Goal: Information Seeking & Learning: Learn about a topic

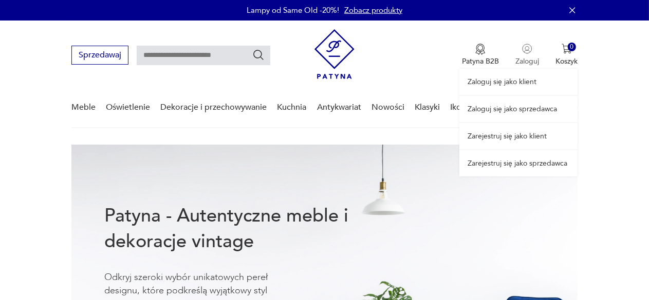
click at [524, 58] on div "Zaloguj się jako klient Zaloguj się jako sprzedawca Zarejestruj się jako klient…" at bounding box center [518, 99] width 118 height 156
click at [505, 105] on link "Zaloguj się jako sprzedawca" at bounding box center [518, 109] width 118 height 26
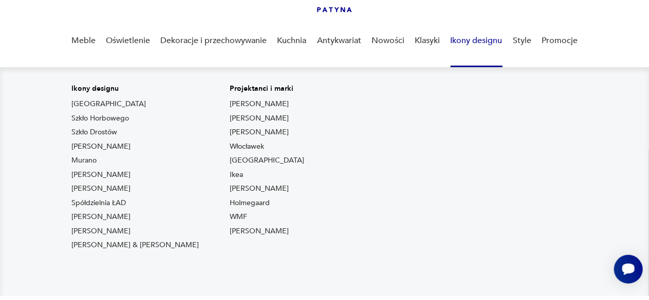
scroll to position [103, 0]
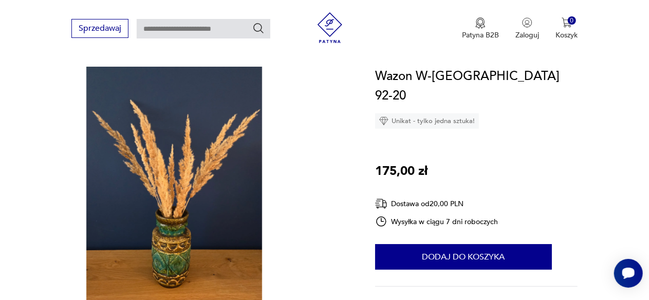
click at [337, 28] on img at bounding box center [329, 27] width 31 height 31
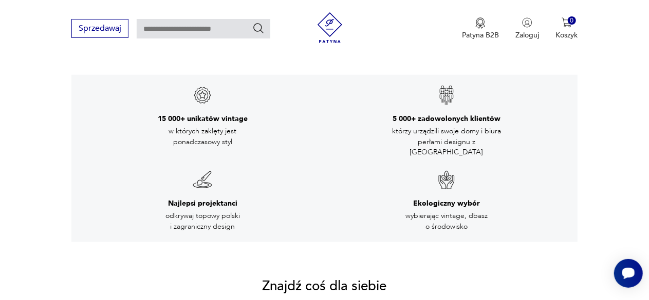
scroll to position [308, 0]
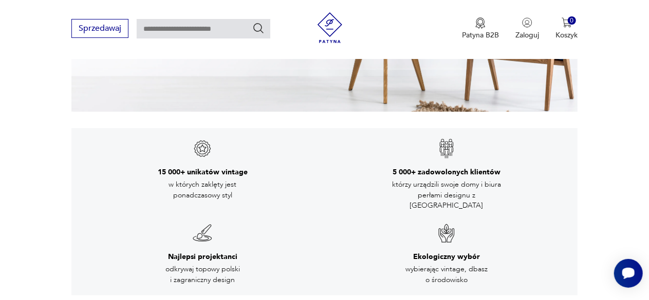
click at [255, 27] on icon "Szukaj" at bounding box center [258, 28] width 12 height 12
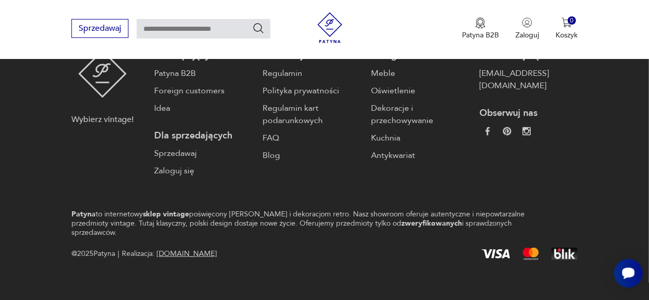
click at [231, 30] on input "text" at bounding box center [204, 29] width 134 height 20
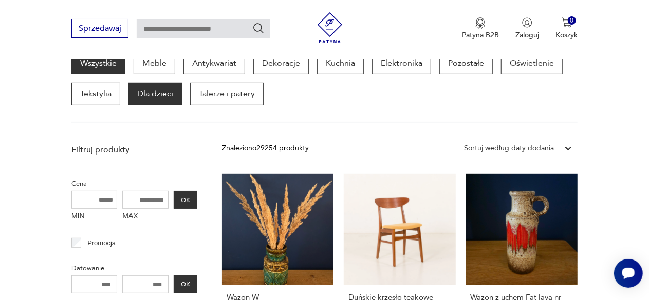
scroll to position [205, 0]
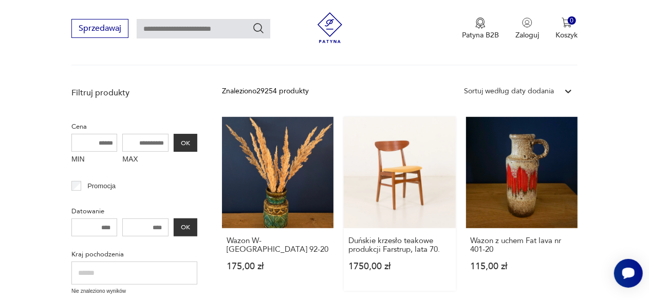
click at [397, 175] on link "Duńskie krzesło teakowe produkcji Farstrup, lata 70. 1750,00 zł" at bounding box center [399, 204] width 111 height 174
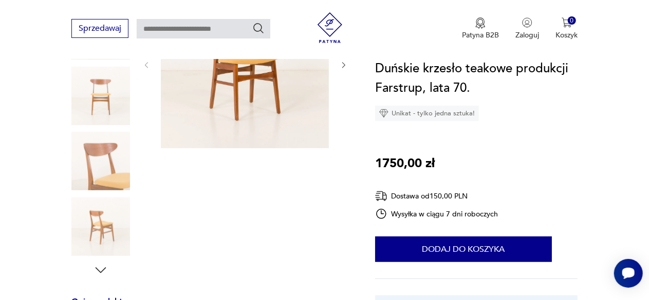
scroll to position [205, 0]
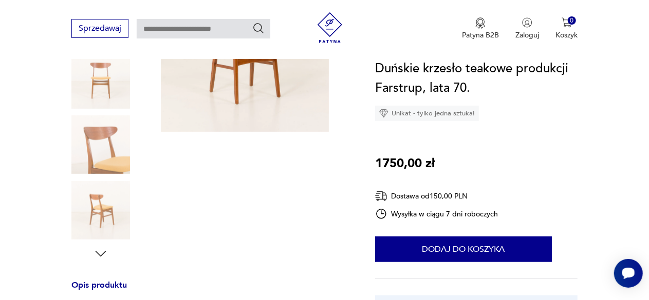
click at [93, 212] on img at bounding box center [100, 210] width 59 height 59
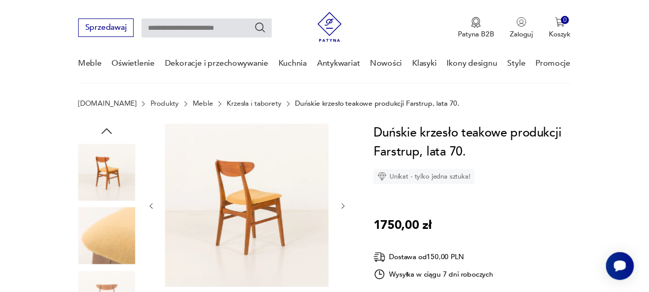
scroll to position [0, 0]
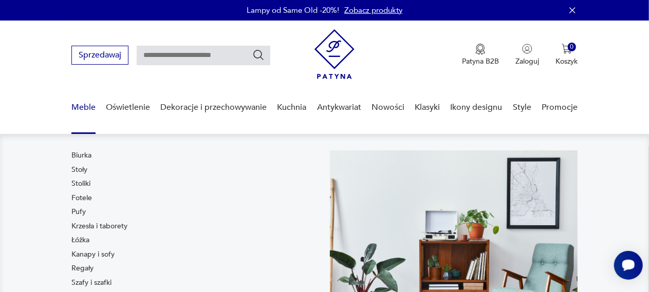
click at [83, 108] on link "Meble" at bounding box center [83, 108] width 24 height 40
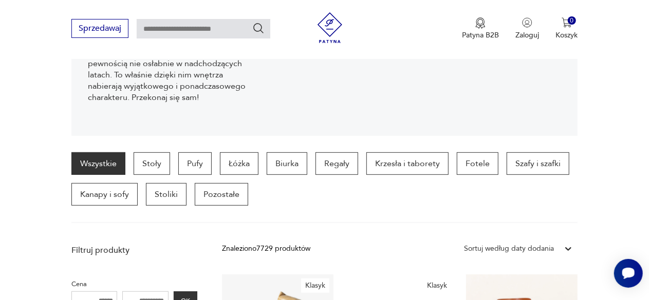
scroll to position [171, 0]
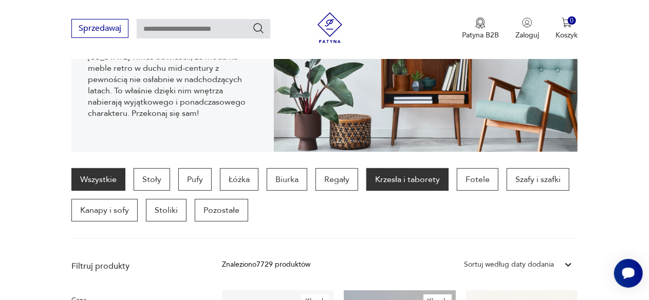
click at [414, 187] on p "Krzesła i taborety" at bounding box center [407, 179] width 82 height 23
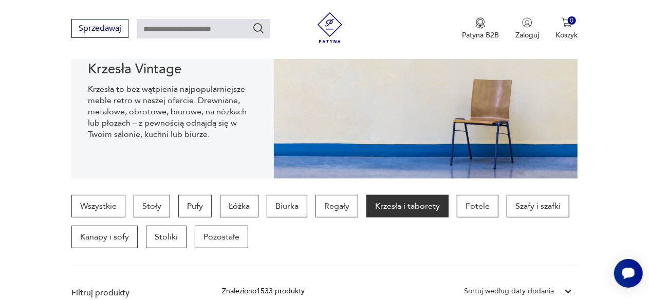
scroll to position [118, 0]
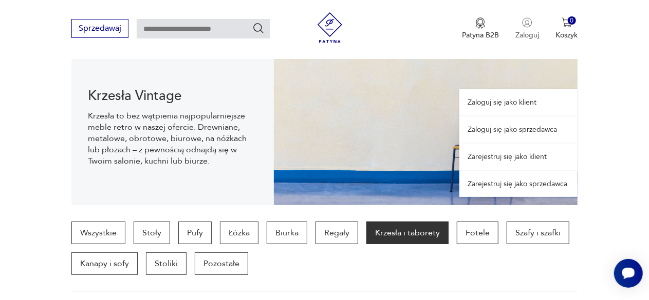
click at [530, 26] on img "button" at bounding box center [527, 22] width 10 height 10
click at [495, 134] on link "Zaloguj się jako sprzedawca" at bounding box center [518, 130] width 118 height 26
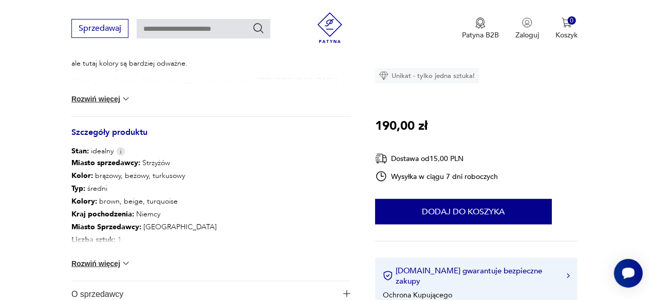
scroll to position [513, 0]
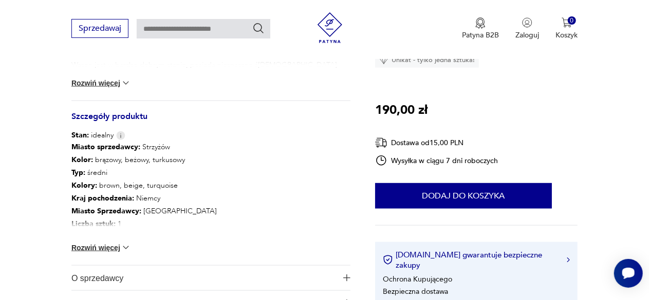
click at [120, 247] on button "Rozwiń więcej" at bounding box center [101, 248] width 60 height 10
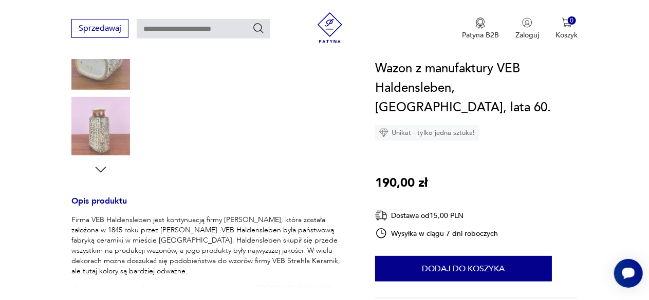
scroll to position [359, 0]
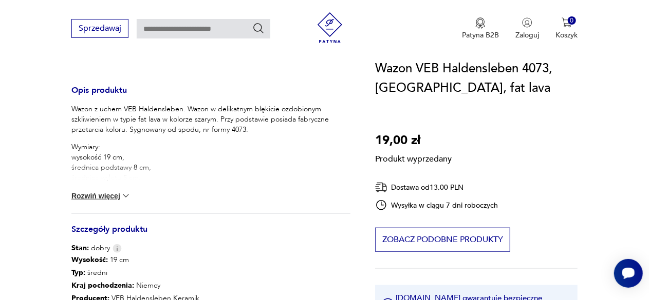
click at [81, 197] on button "Rozwiń więcej" at bounding box center [101, 196] width 60 height 10
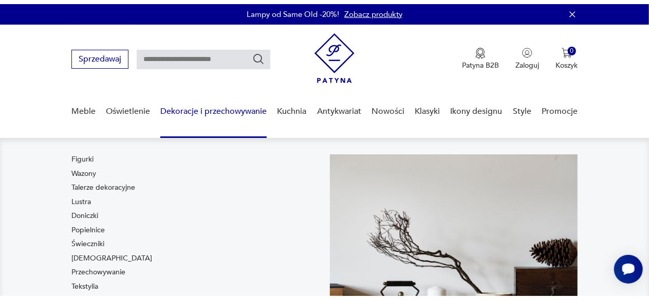
scroll to position [205, 0]
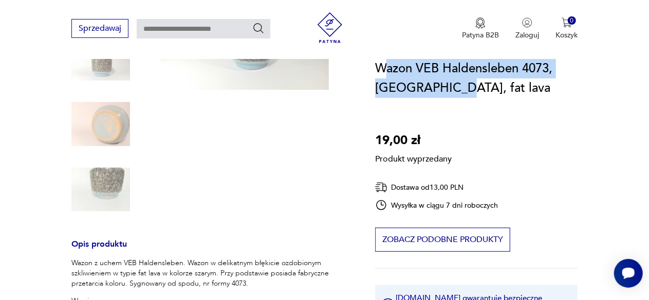
drag, startPoint x: 382, startPoint y: 69, endPoint x: 453, endPoint y: 81, distance: 71.8
click at [453, 81] on h1 "Wazon VEB Haldensleben 4073, DDR, fat lava" at bounding box center [476, 78] width 202 height 39
click at [463, 85] on h1 "Wazon VEB Haldensleben 4073, DDR, fat lava" at bounding box center [476, 78] width 202 height 39
drag, startPoint x: 379, startPoint y: 67, endPoint x: 449, endPoint y: 86, distance: 72.0
click at [449, 86] on h1 "Wazon VEB Haldensleben 4073, DDR, fat lava" at bounding box center [476, 78] width 202 height 39
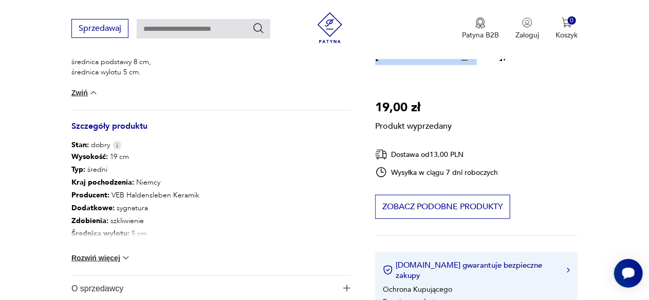
scroll to position [513, 0]
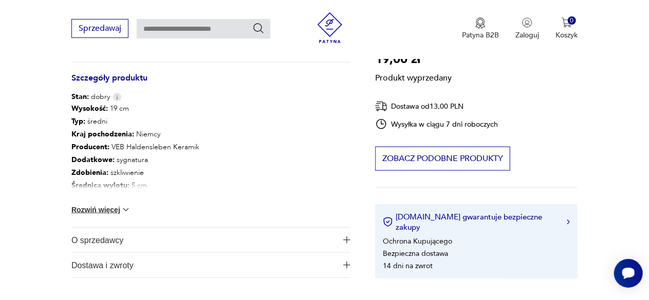
click at [123, 208] on img at bounding box center [126, 210] width 10 height 10
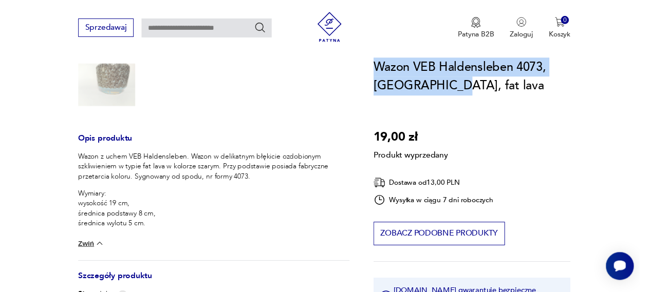
scroll to position [51, 0]
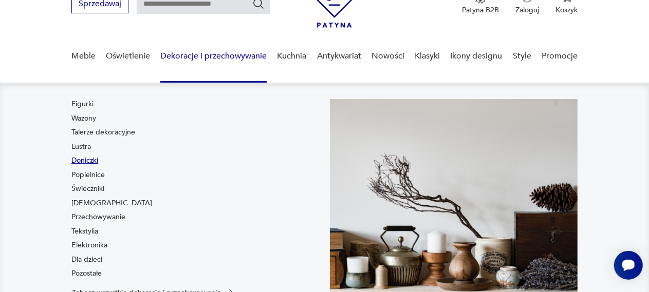
drag, startPoint x: 82, startPoint y: 149, endPoint x: 82, endPoint y: 163, distance: 13.4
drag, startPoint x: 82, startPoint y: 163, endPoint x: 38, endPoint y: 211, distance: 65.4
click at [38, 211] on nav "Figurki Wazony Talerze dekoracyjne Lustra Doniczki Popielnice Świeczniki Bibelo…" at bounding box center [324, 207] width 649 height 249
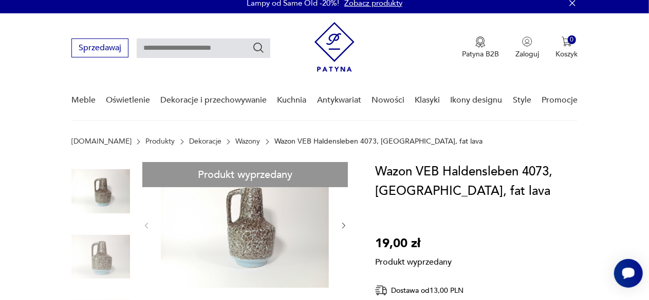
scroll to position [0, 0]
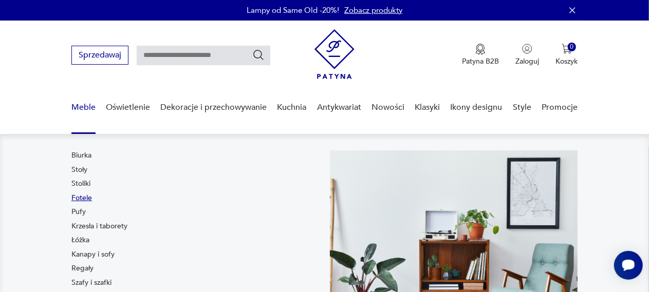
click at [80, 198] on link "Fotele" at bounding box center [81, 198] width 21 height 10
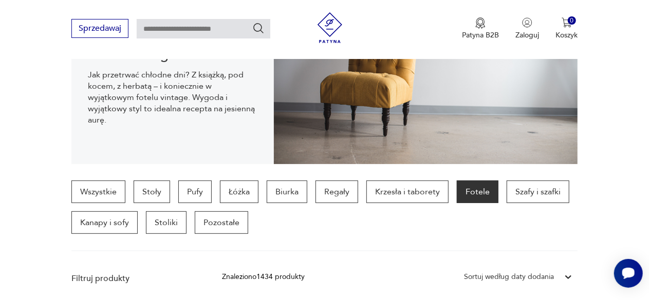
scroll to position [169, 0]
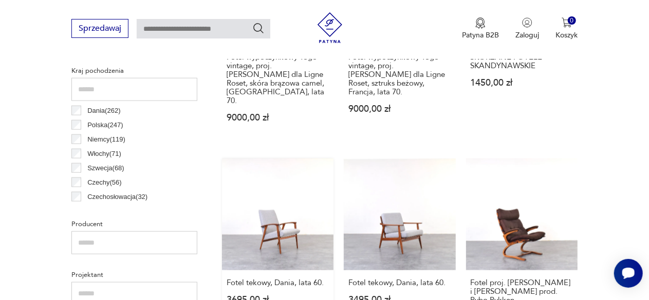
click at [269, 215] on link "Fotel tekowy, Dania, lata 60. 3695,00 zł" at bounding box center [277, 259] width 111 height 200
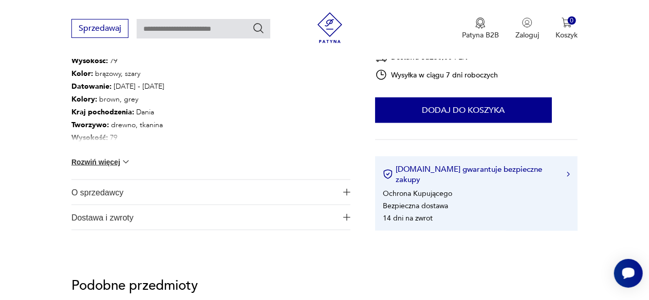
scroll to position [668, 0]
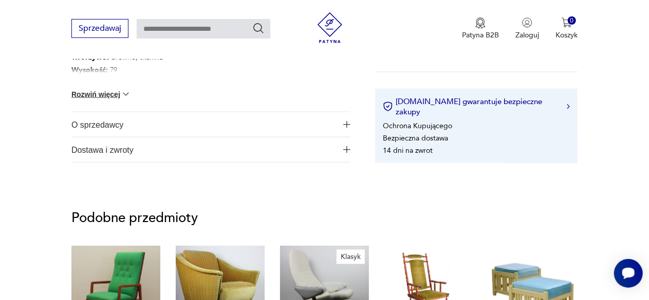
click at [345, 126] on img "button" at bounding box center [346, 124] width 7 height 7
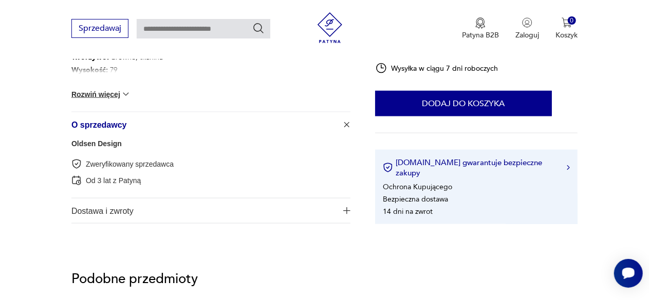
click at [100, 147] on link "Oldsen Design" at bounding box center [96, 144] width 50 height 8
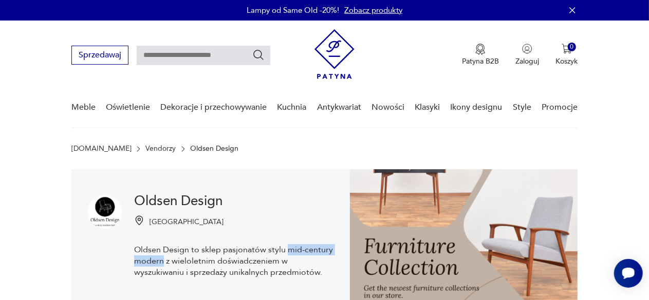
drag, startPoint x: 287, startPoint y: 246, endPoint x: 162, endPoint y: 259, distance: 125.4
click at [162, 259] on p "Oldsen Design to sklep pasjonatów stylu mid-century modern z wieloletnim doświa…" at bounding box center [233, 261] width 199 height 34
copy p "mid-century modern"
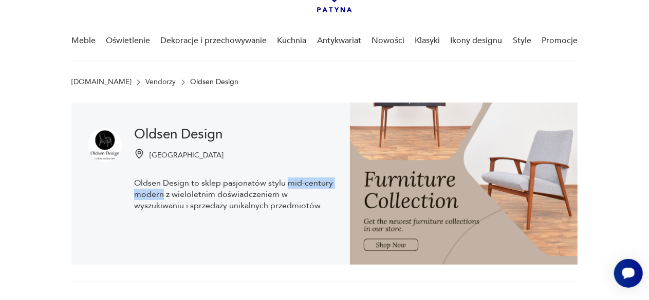
scroll to position [51, 0]
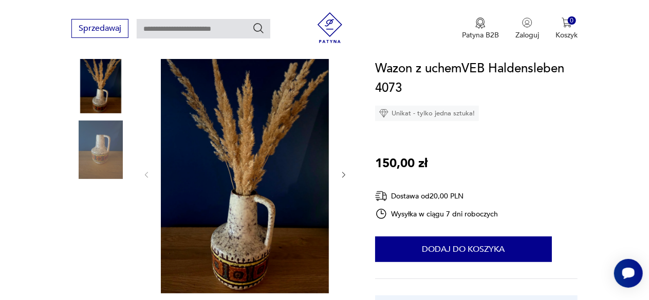
scroll to position [154, 0]
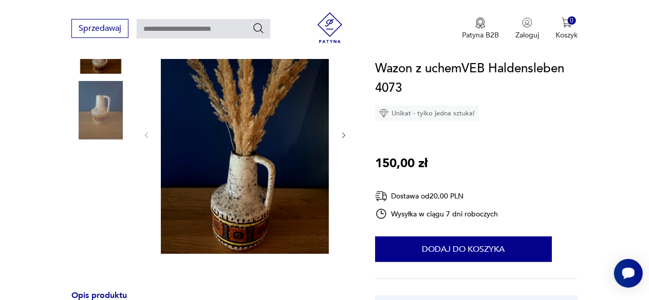
click at [343, 137] on icon "button" at bounding box center [343, 136] width 3 height 6
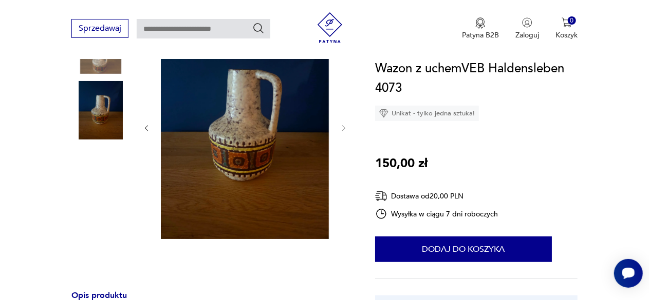
click at [145, 130] on icon "button" at bounding box center [146, 128] width 8 height 8
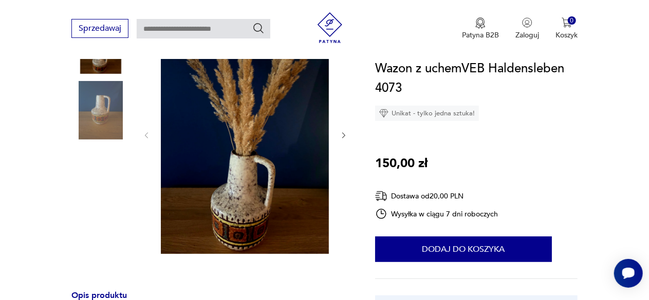
click at [342, 134] on icon "button" at bounding box center [343, 136] width 3 height 6
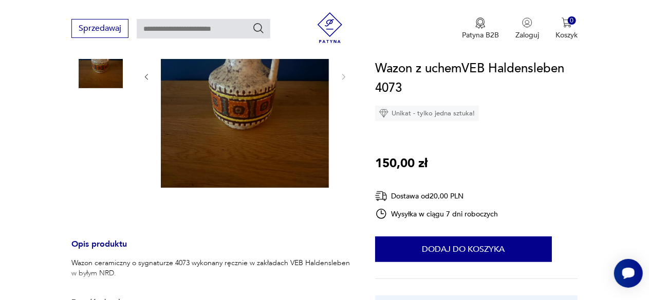
scroll to position [411, 0]
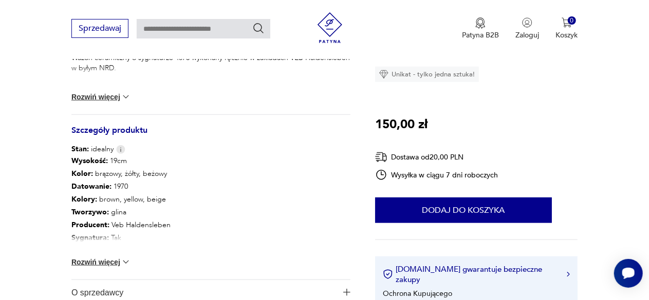
click at [118, 262] on button "Rozwiń więcej" at bounding box center [101, 262] width 60 height 10
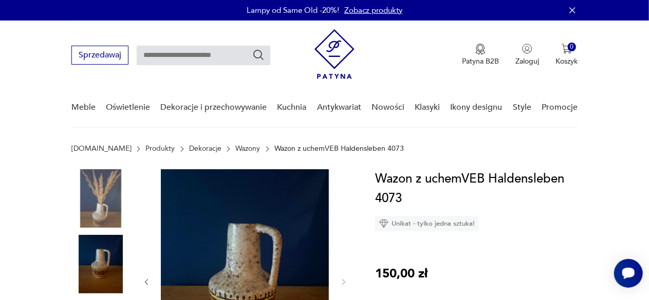
scroll to position [154, 0]
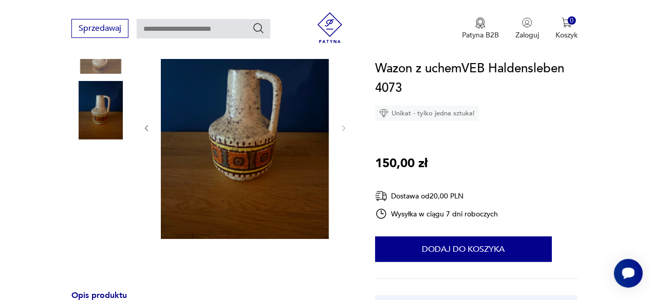
click at [146, 129] on icon "button" at bounding box center [146, 128] width 8 height 8
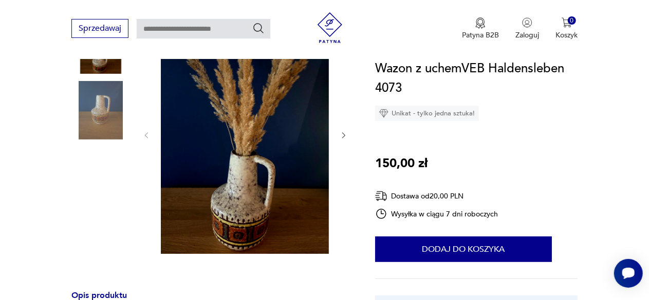
click at [258, 163] on img at bounding box center [245, 134] width 168 height 239
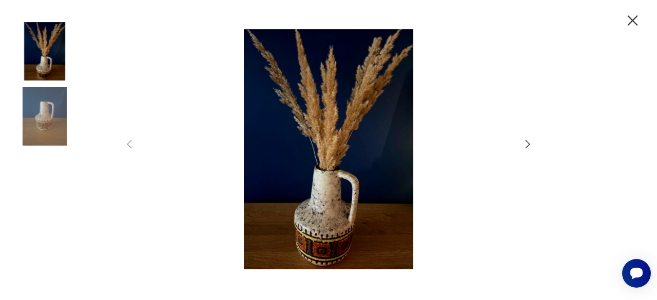
click at [526, 145] on icon "button" at bounding box center [528, 144] width 12 height 12
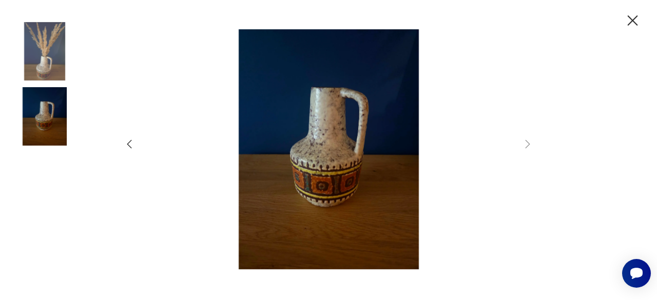
click at [631, 18] on icon "button" at bounding box center [633, 20] width 10 height 10
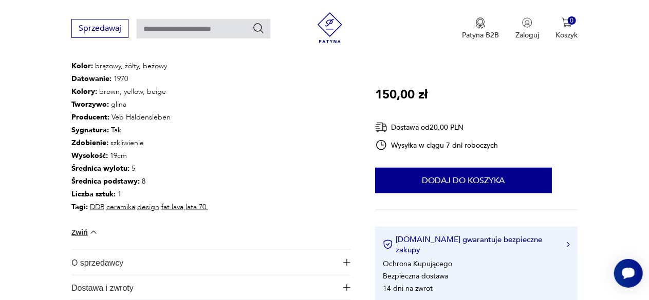
scroll to position [668, 0]
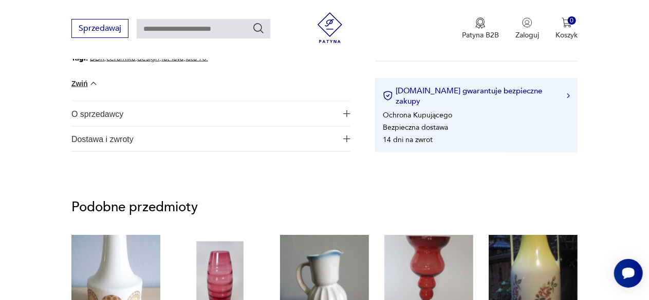
click at [347, 112] on img "button" at bounding box center [346, 113] width 7 height 7
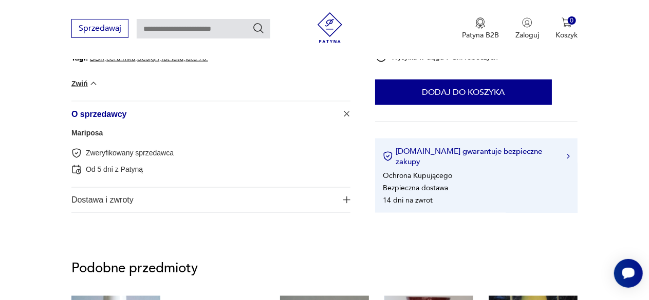
click at [98, 135] on link "Mariposa" at bounding box center [86, 133] width 31 height 8
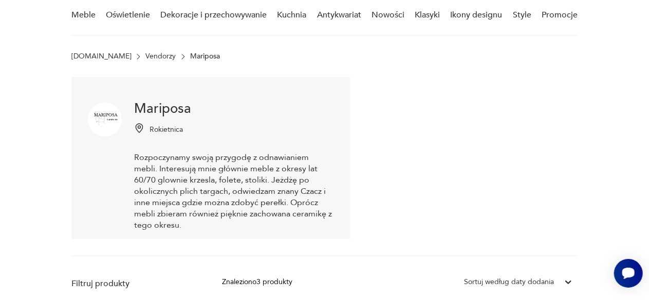
scroll to position [109, 0]
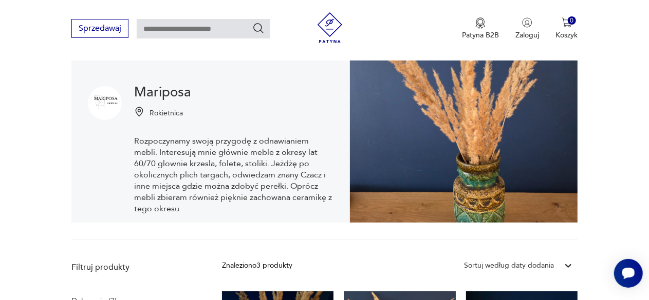
click at [475, 134] on img at bounding box center [463, 142] width 227 height 162
click at [257, 193] on p "Rozpoczynamy swoją przygodę z odnawianiem mebli. Interesują mnie głównie meble …" at bounding box center [233, 175] width 199 height 79
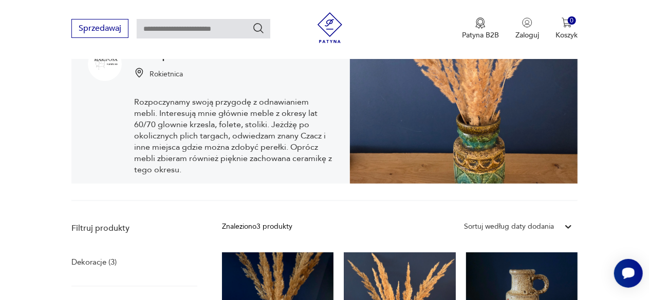
scroll to position [154, 0]
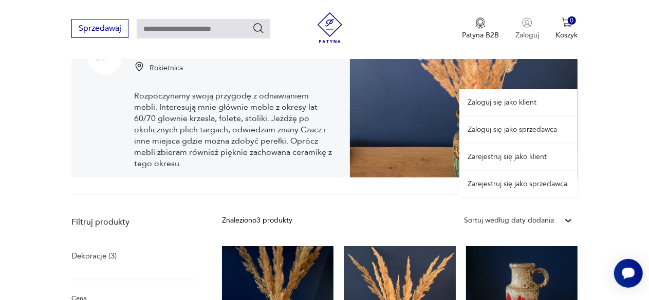
click at [522, 32] on p "Zaloguj" at bounding box center [527, 35] width 24 height 10
click at [529, 36] on p "Zaloguj" at bounding box center [527, 35] width 24 height 10
click at [519, 130] on link "Zaloguj się jako sprzedawca" at bounding box center [518, 130] width 118 height 26
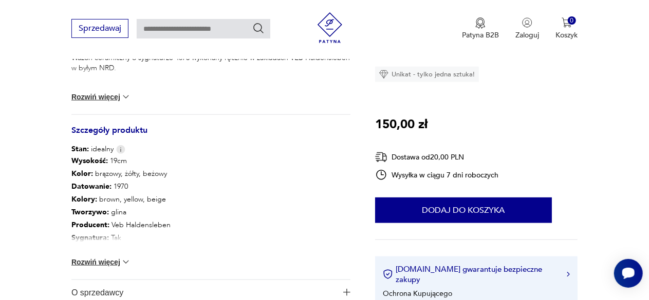
scroll to position [565, 0]
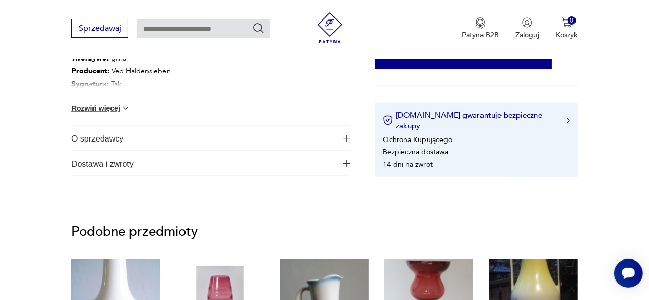
click at [349, 141] on img "button" at bounding box center [346, 138] width 7 height 7
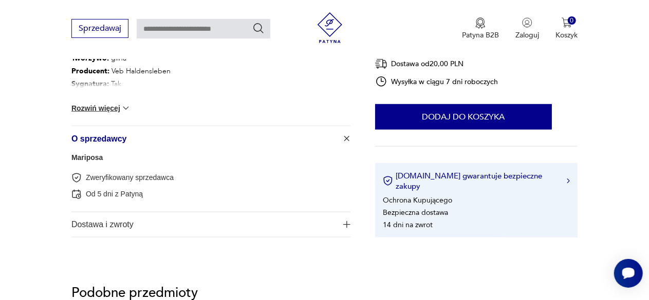
click at [93, 156] on link "Mariposa" at bounding box center [86, 158] width 31 height 8
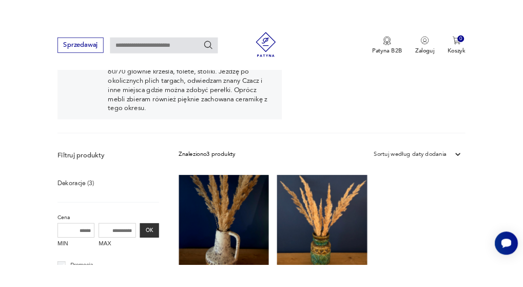
scroll to position [109, 0]
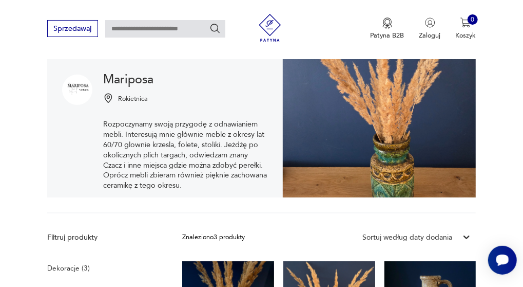
click at [85, 94] on img at bounding box center [77, 89] width 30 height 30
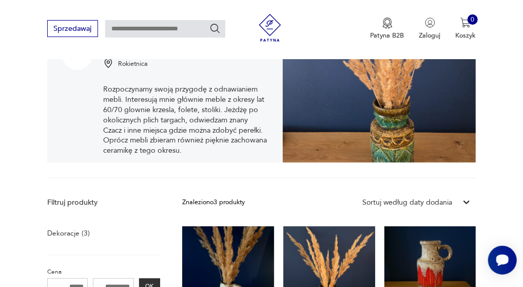
scroll to position [0, 0]
